Goal: Find specific page/section: Find specific page/section

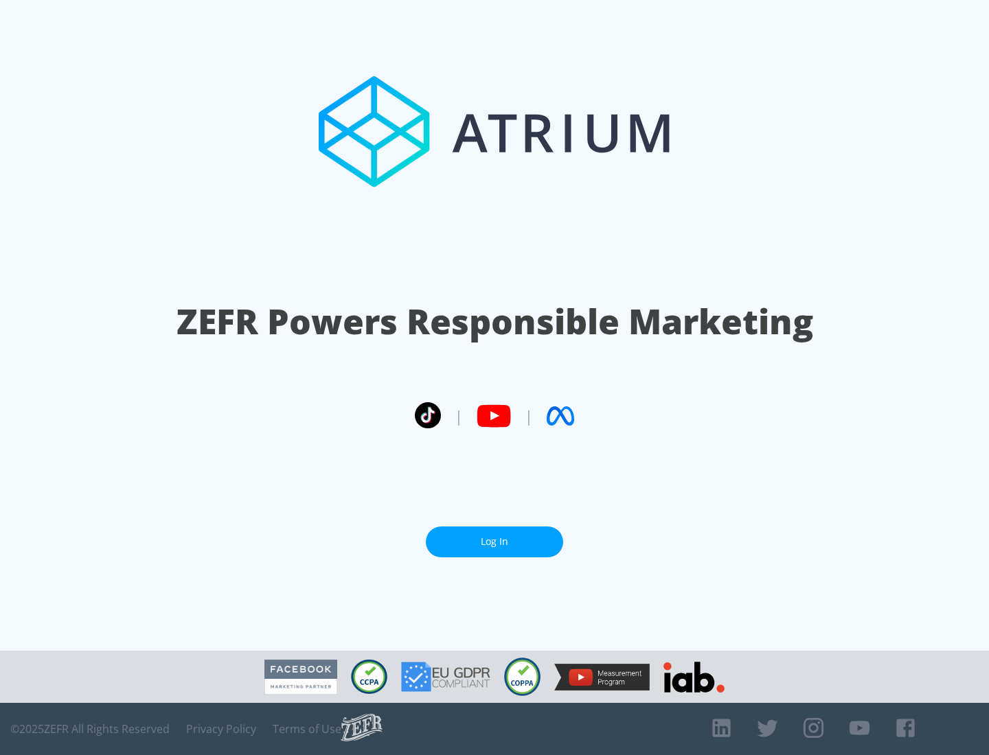
click at [494, 542] on link "Log In" at bounding box center [494, 542] width 137 height 31
